Goal: Find specific page/section: Find specific page/section

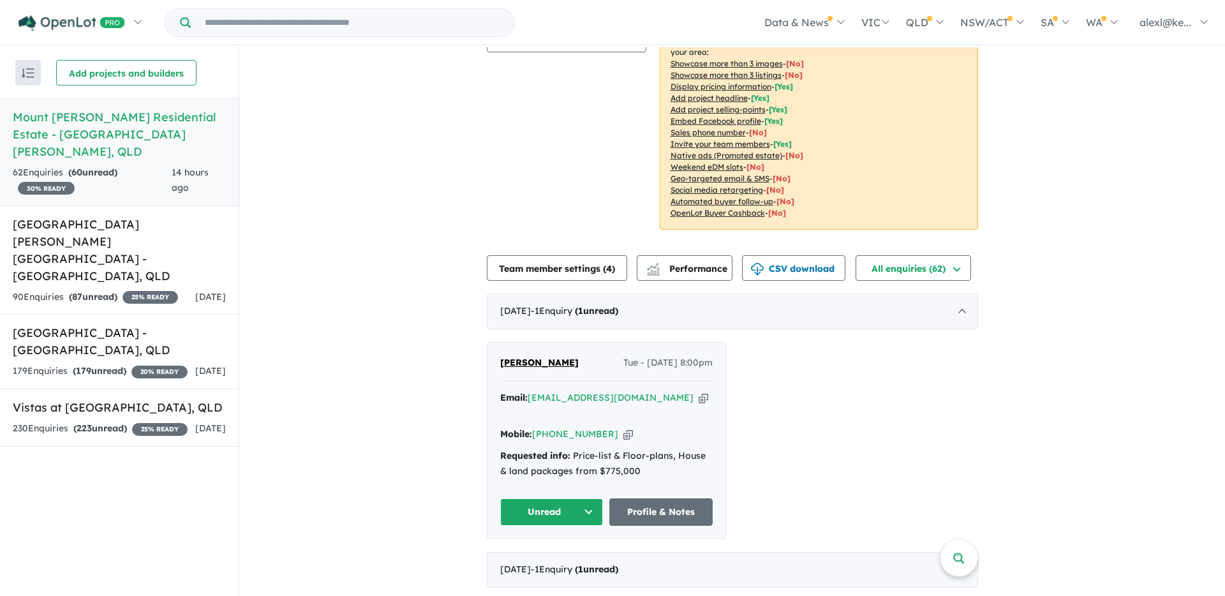
scroll to position [198, 0]
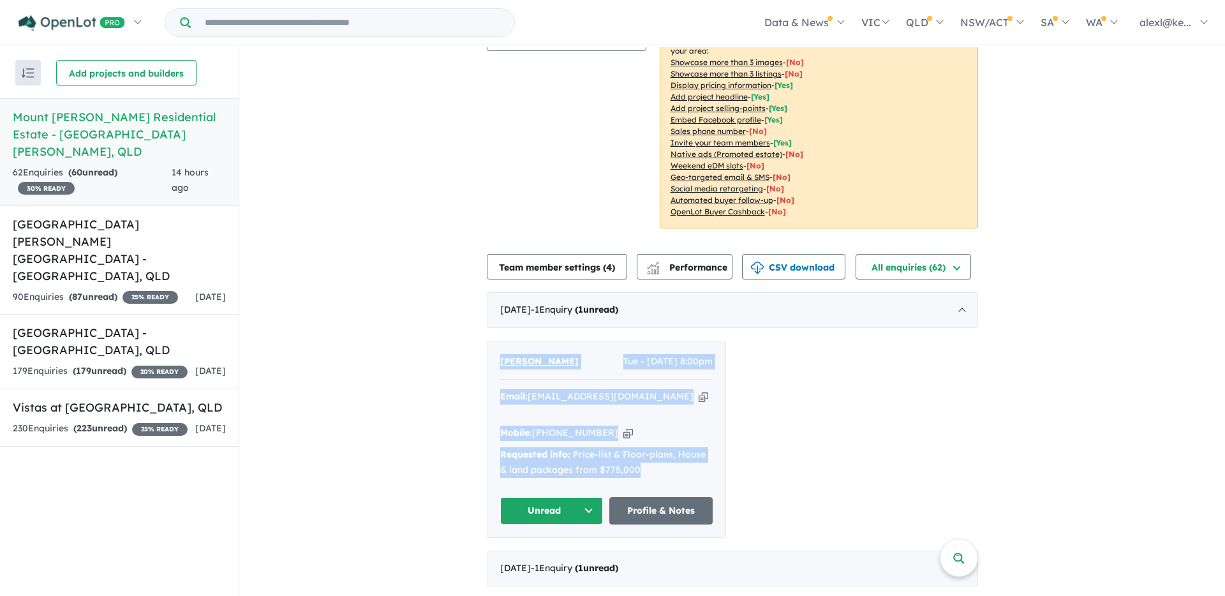
drag, startPoint x: 638, startPoint y: 457, endPoint x: 483, endPoint y: 358, distance: 183.8
click at [487, 358] on div "Maria Sarah Yu Tue - 07/10/2025, 8:00pm Email: msay04@yaho.com Copied! Mobile: …" at bounding box center [606, 439] width 238 height 196
copy div "Maria Sarah Yu Tue - 07/10/2025, 8:00pm Email: msay04@yaho.com Copied! Mobile: …"
click at [642, 498] on link "Profile & Notes" at bounding box center [660, 510] width 103 height 27
